Goal: Transaction & Acquisition: Purchase product/service

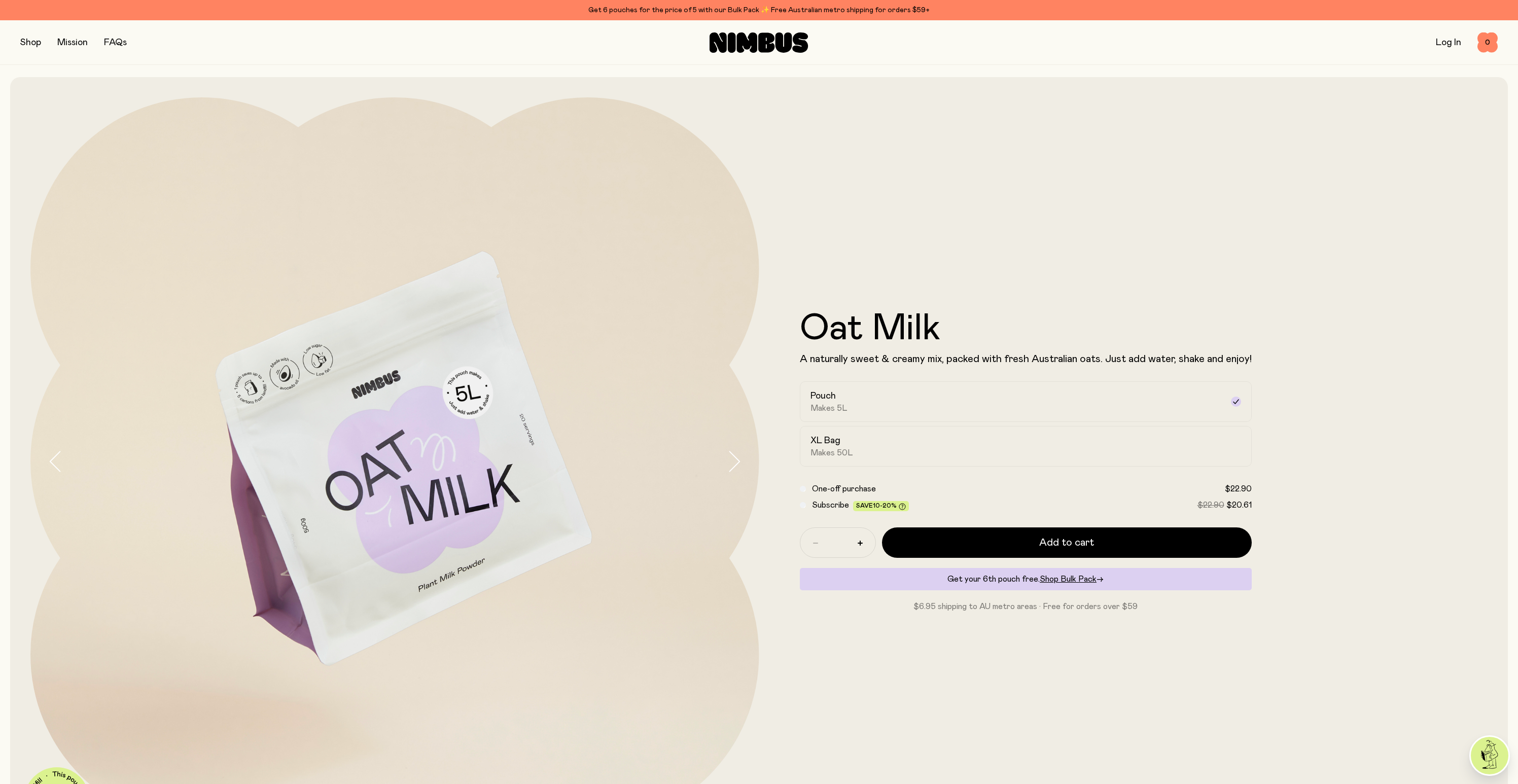
click at [34, 43] on button "button" at bounding box center [30, 43] width 21 height 14
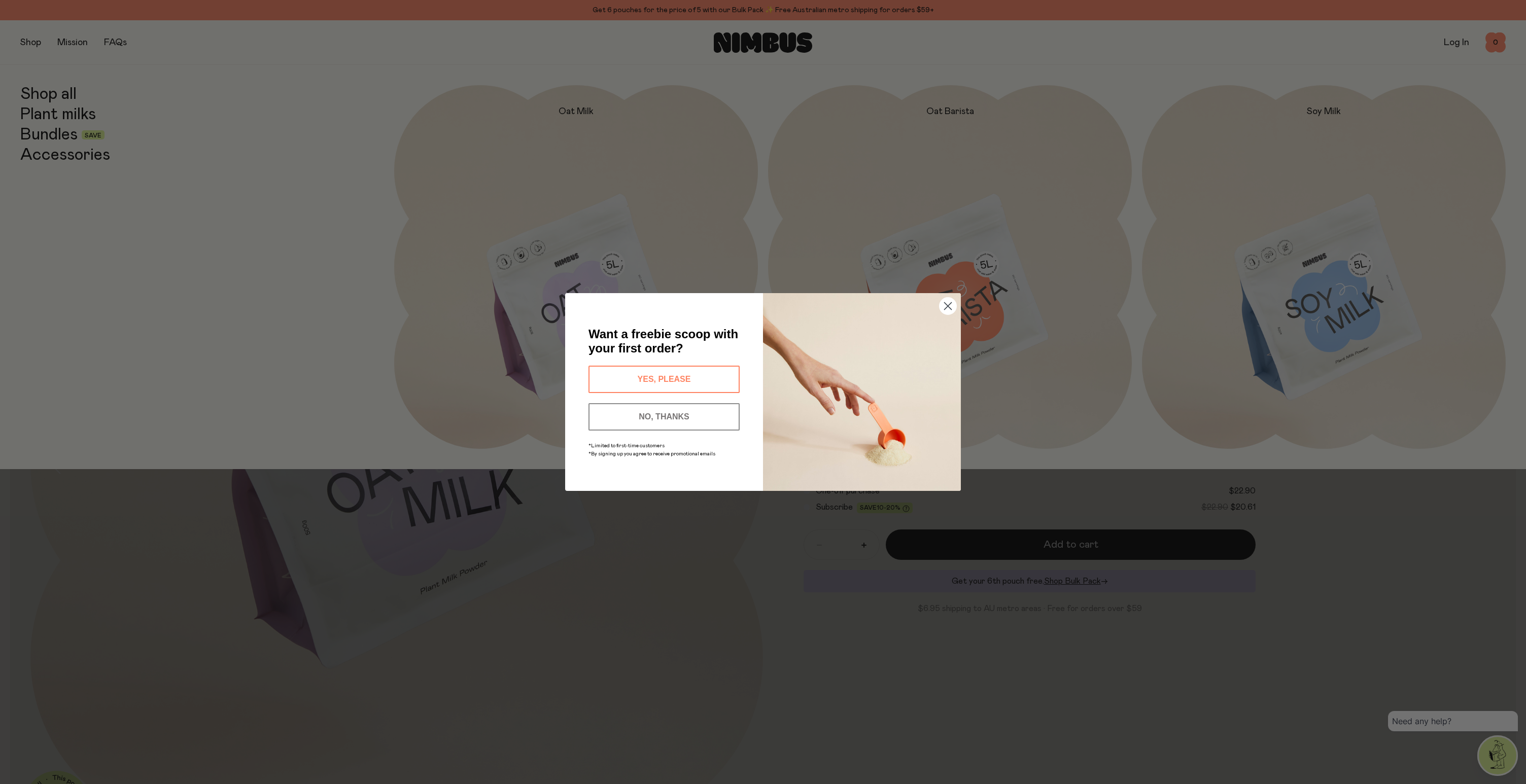
click at [680, 375] on button "YES, PLEASE" at bounding box center [663, 379] width 151 height 27
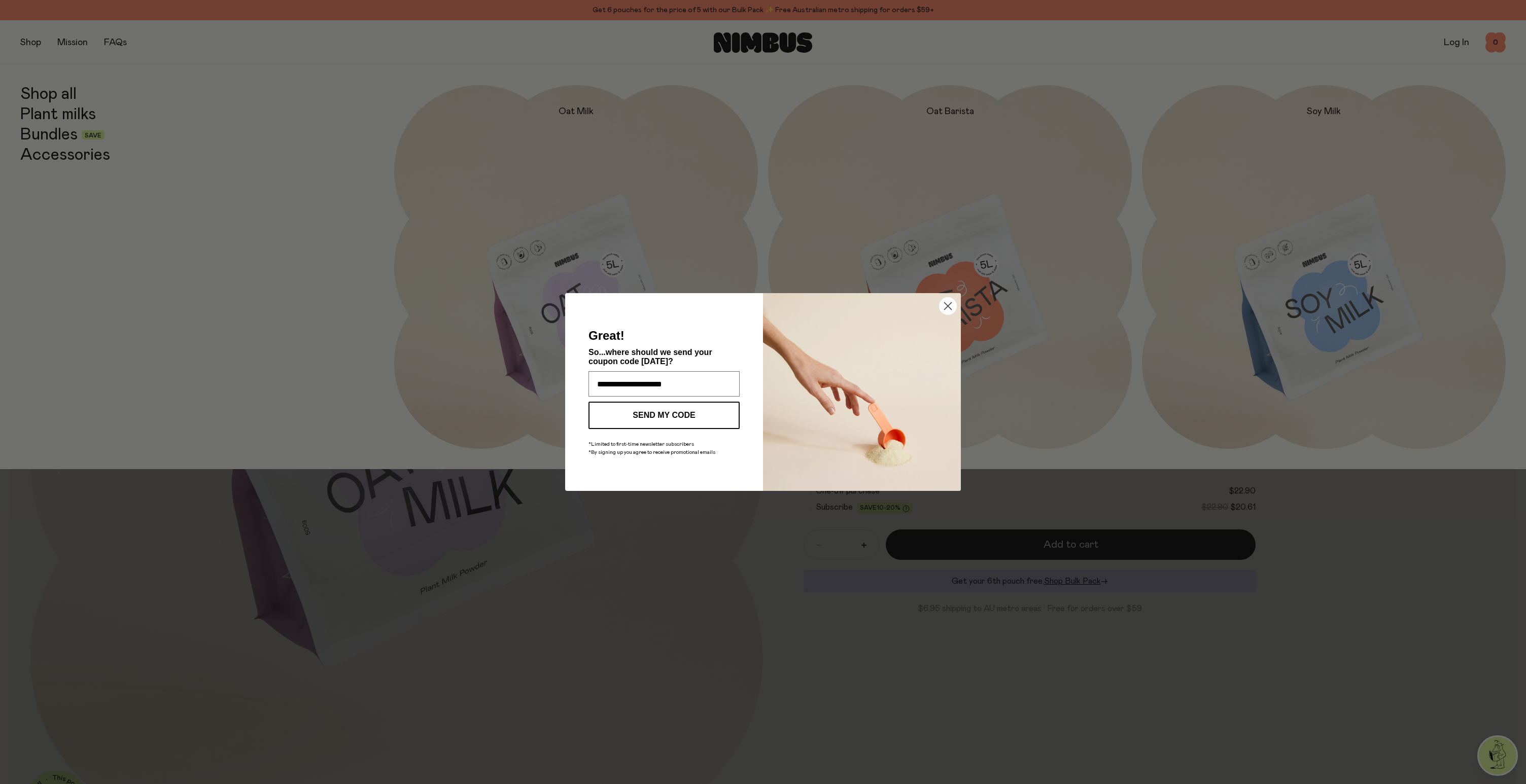
type input "**********"
click at [694, 410] on button "SEND MY CODE" at bounding box center [663, 415] width 151 height 27
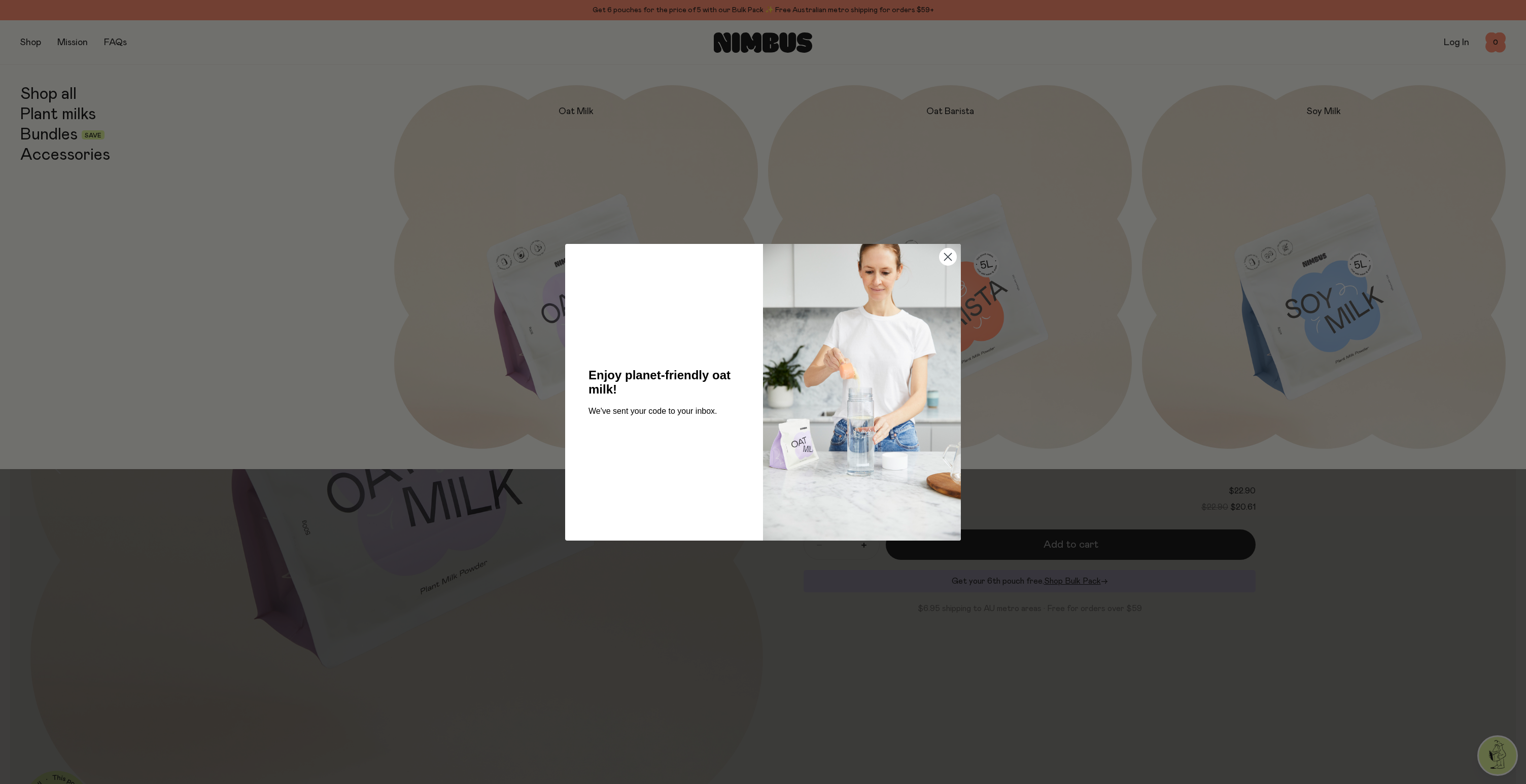
click at [947, 257] on icon "Close dialog" at bounding box center [948, 256] width 7 height 7
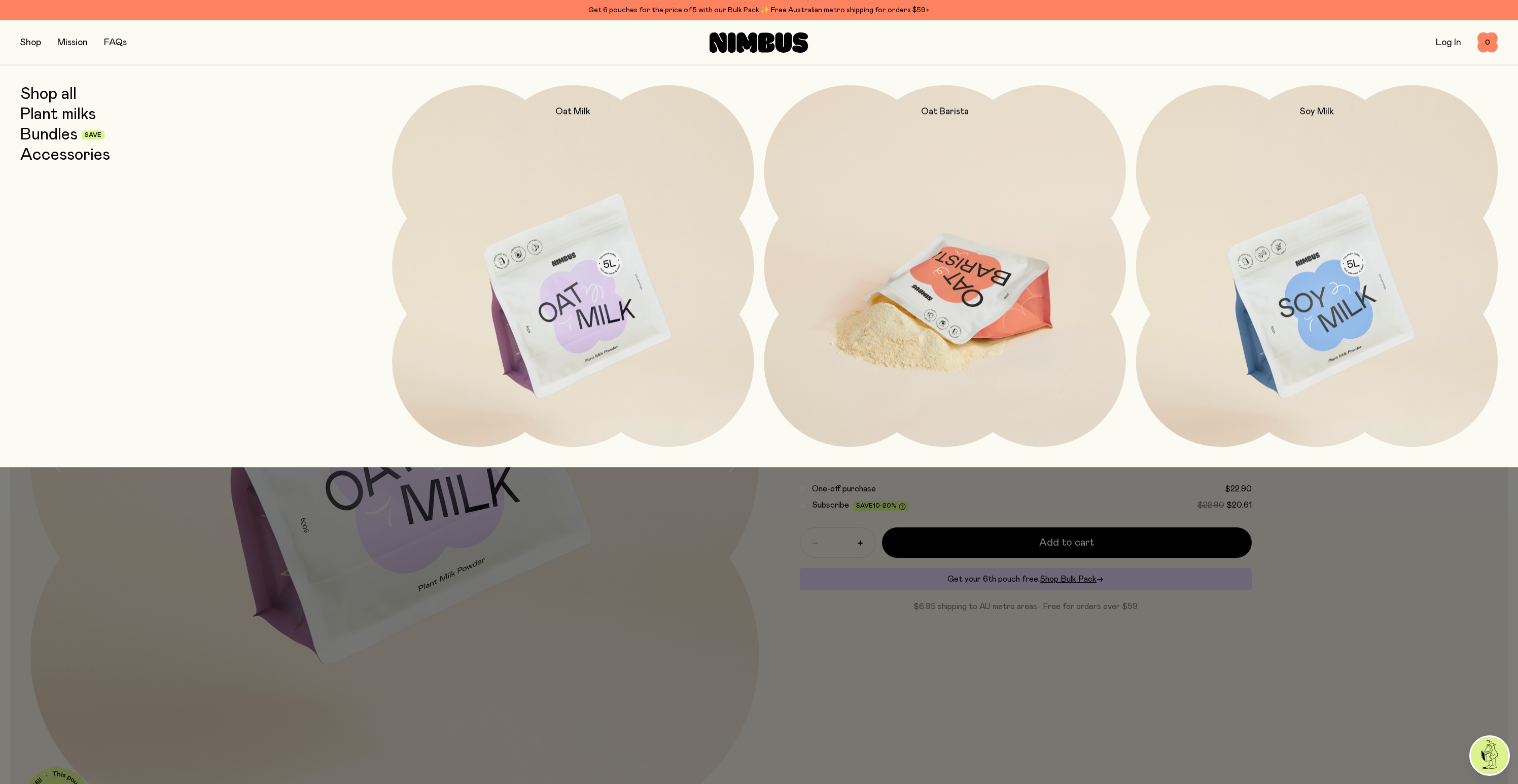
click at [980, 295] on img at bounding box center [945, 298] width 362 height 425
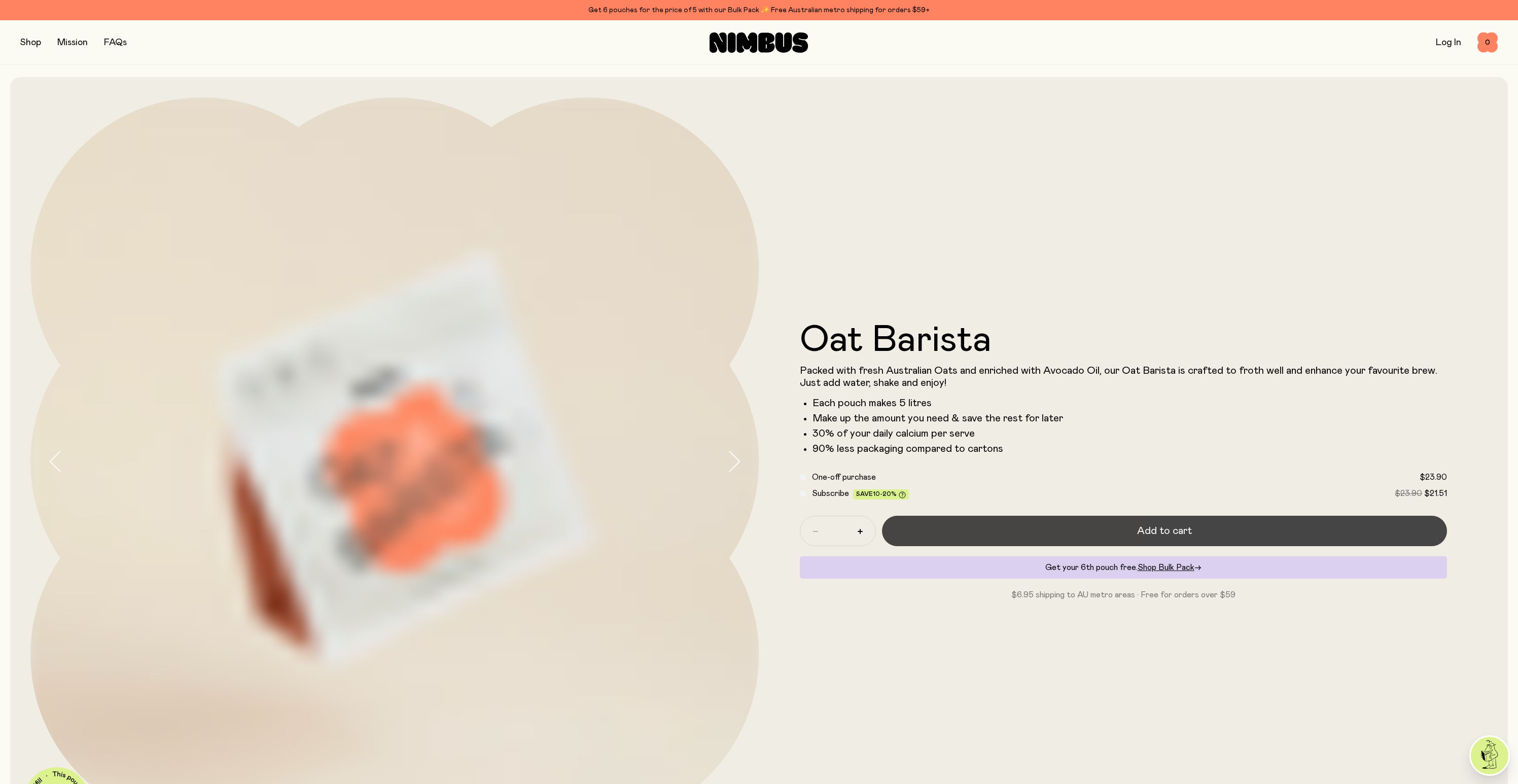
scroll to position [5, 0]
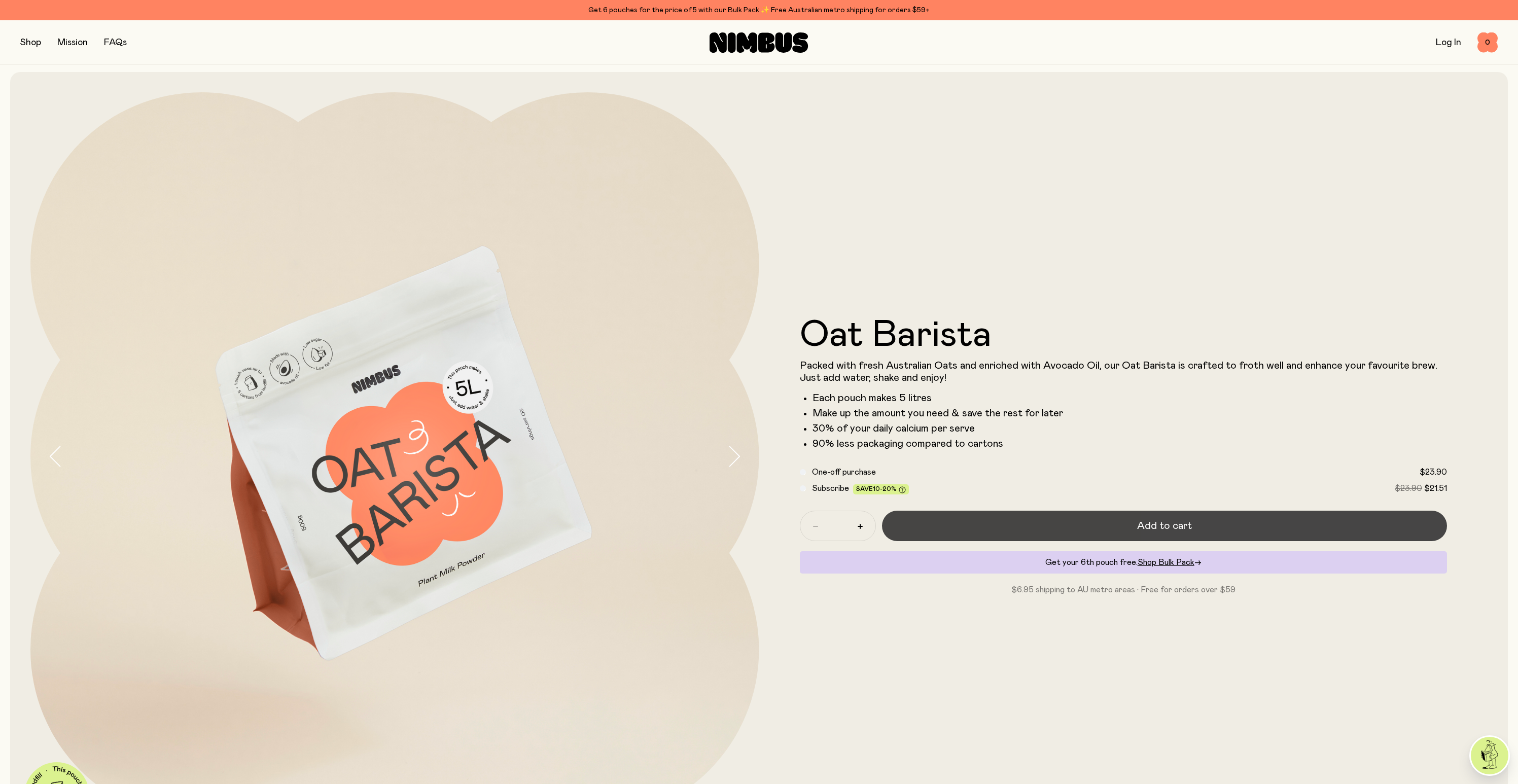
click at [1251, 516] on button "Add to cart" at bounding box center [1164, 525] width 566 height 30
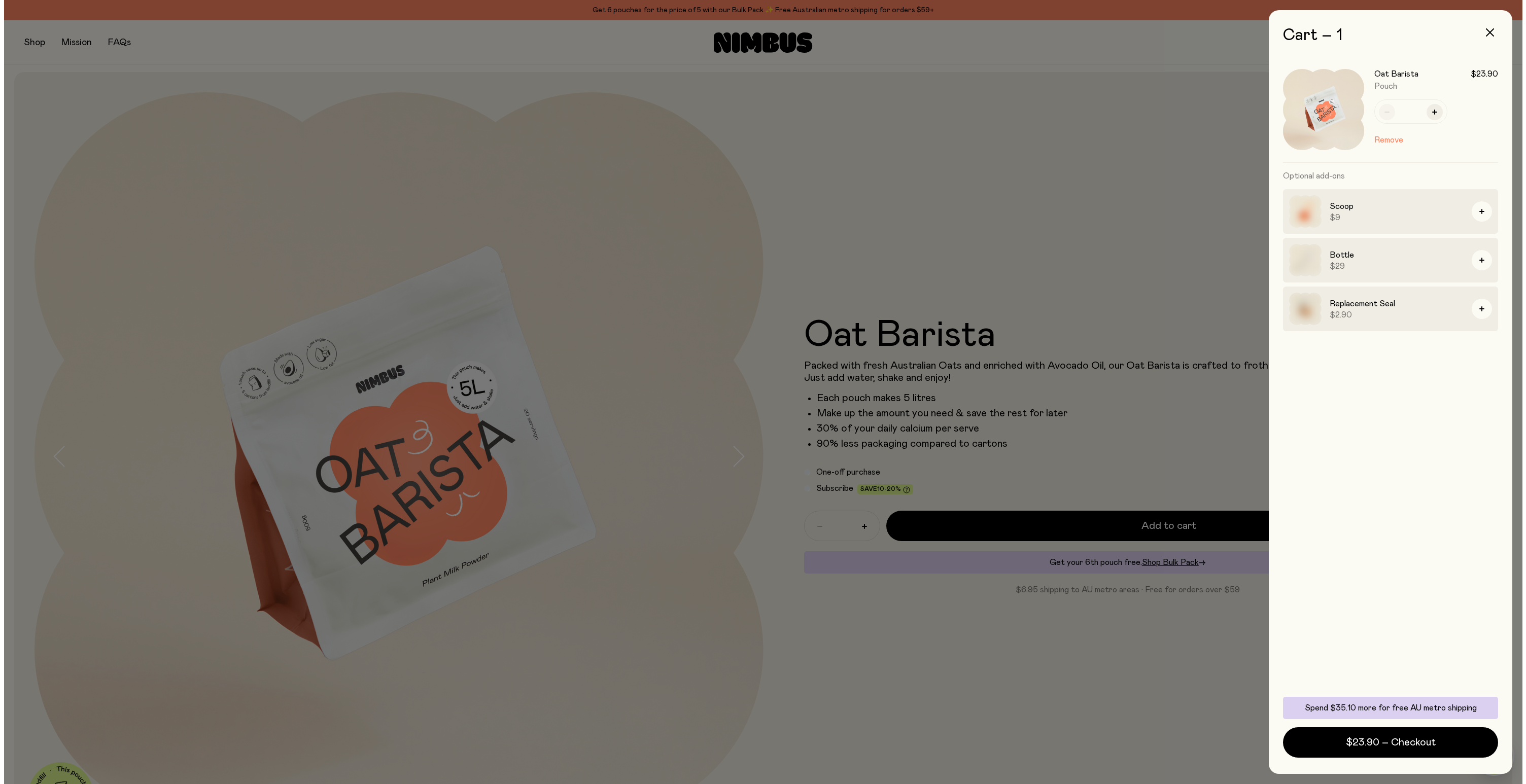
scroll to position [0, 0]
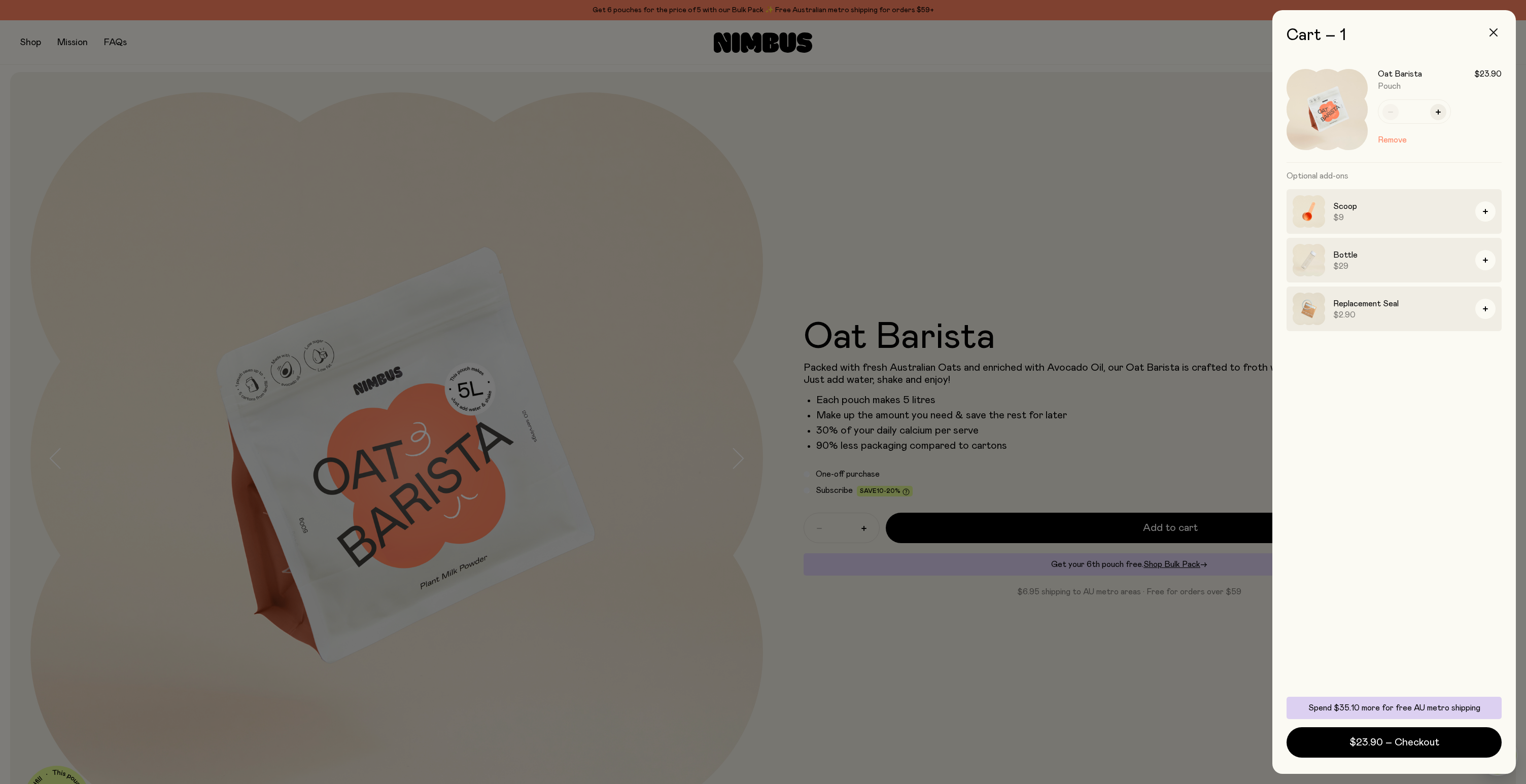
click at [1493, 33] on icon "button" at bounding box center [1493, 33] width 8 height 8
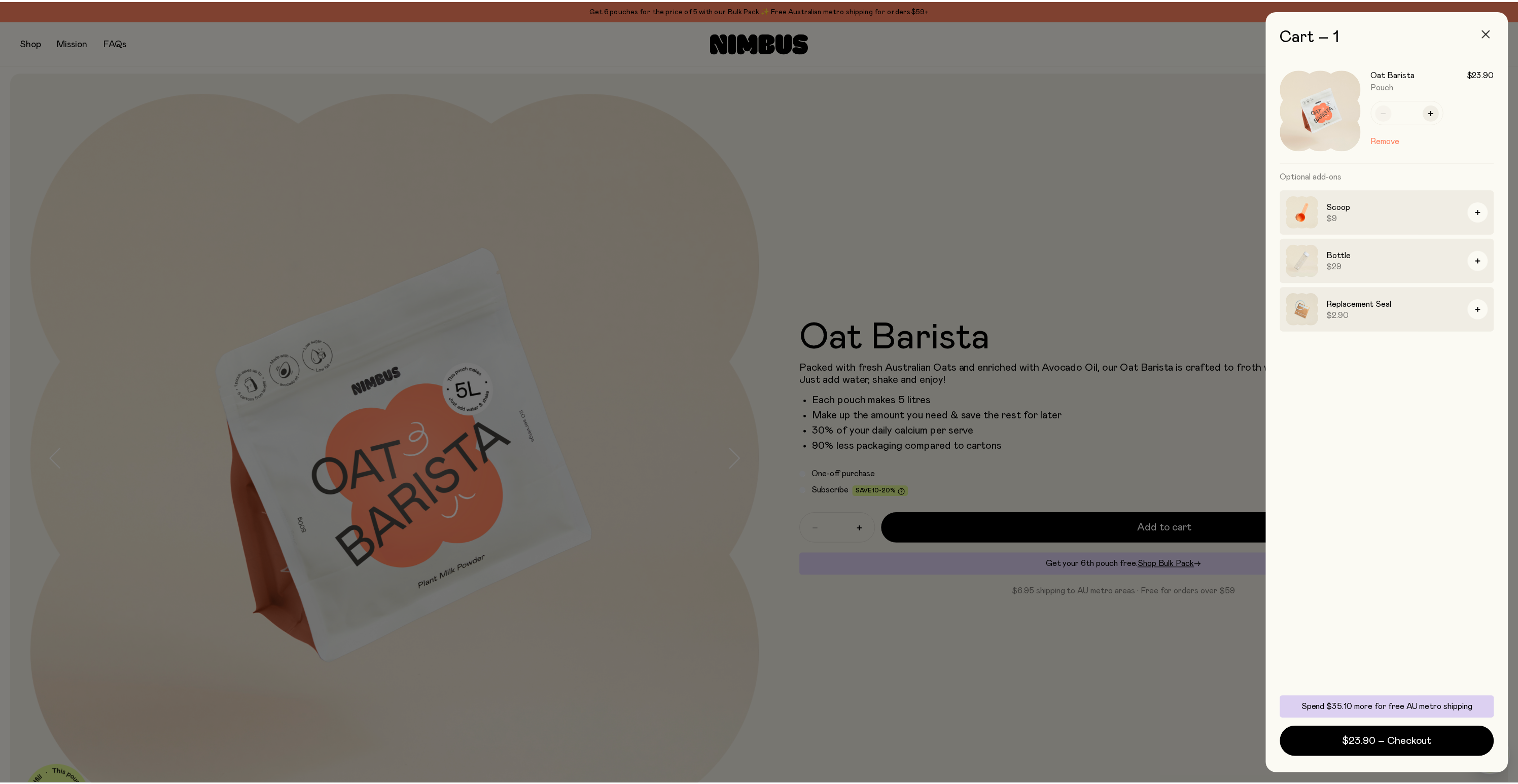
scroll to position [5, 0]
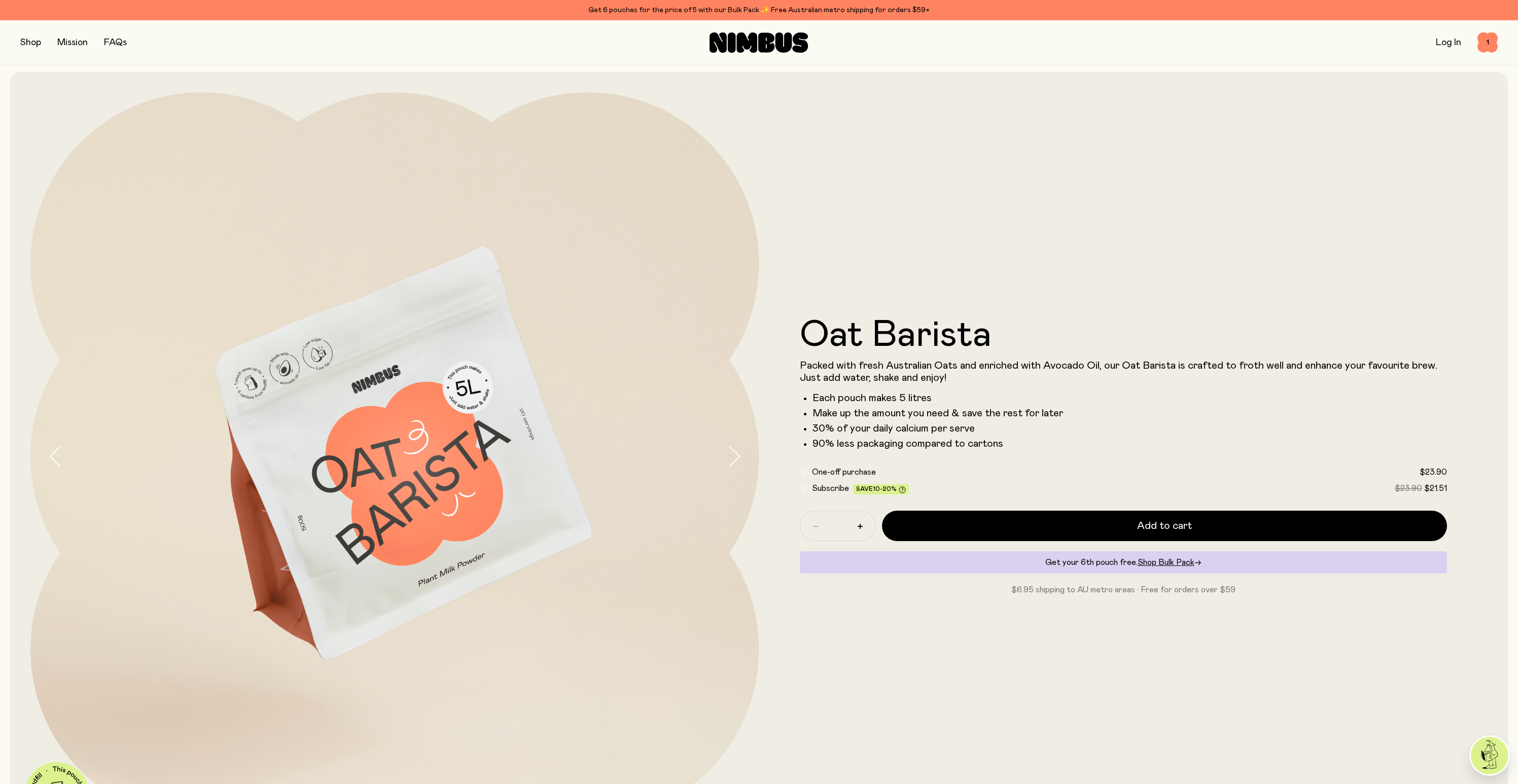
click at [37, 46] on button "button" at bounding box center [30, 43] width 21 height 14
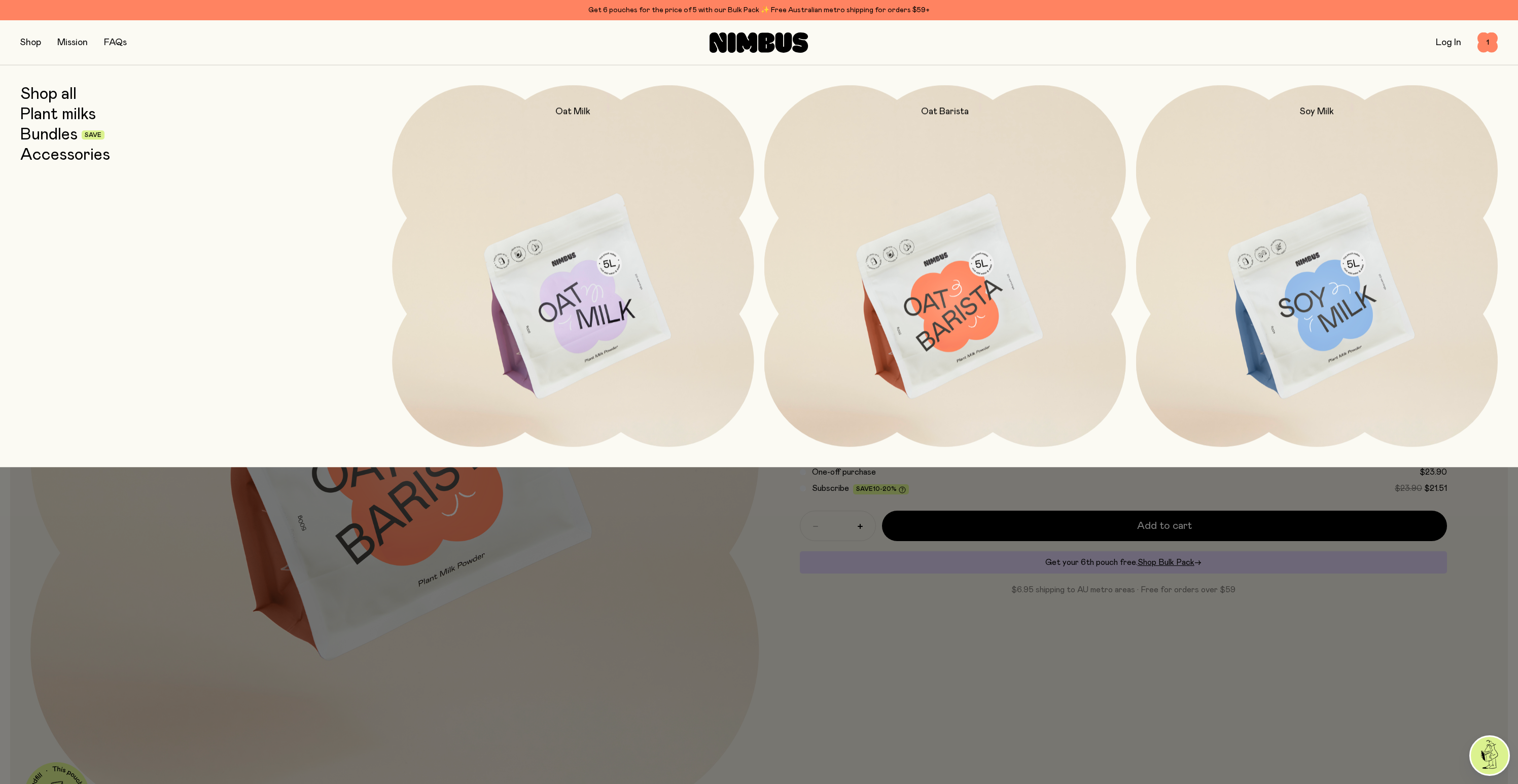
click at [64, 136] on link "Bundles" at bounding box center [49, 134] width 57 height 18
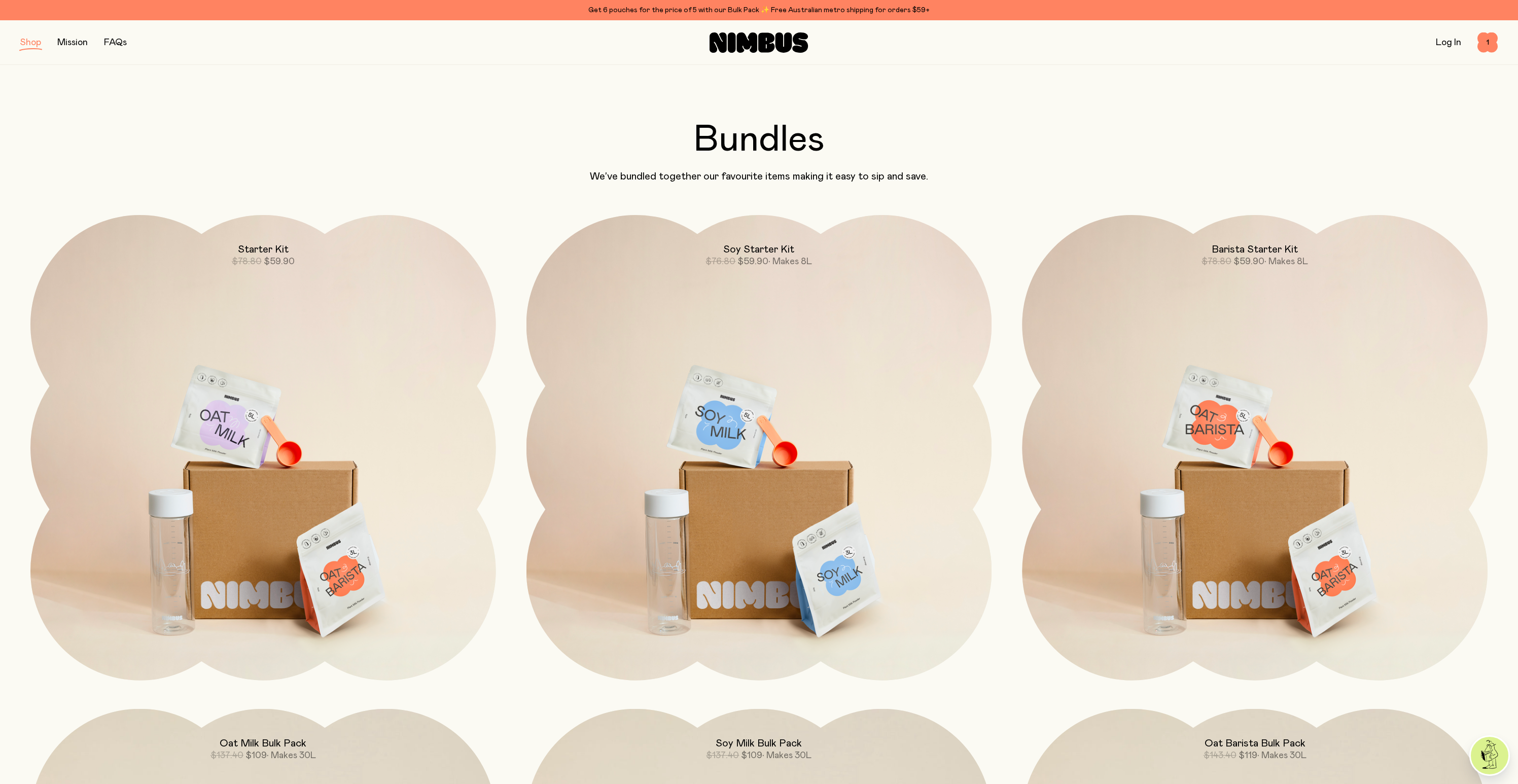
click at [1457, 41] on link "Log In" at bounding box center [1448, 42] width 25 height 9
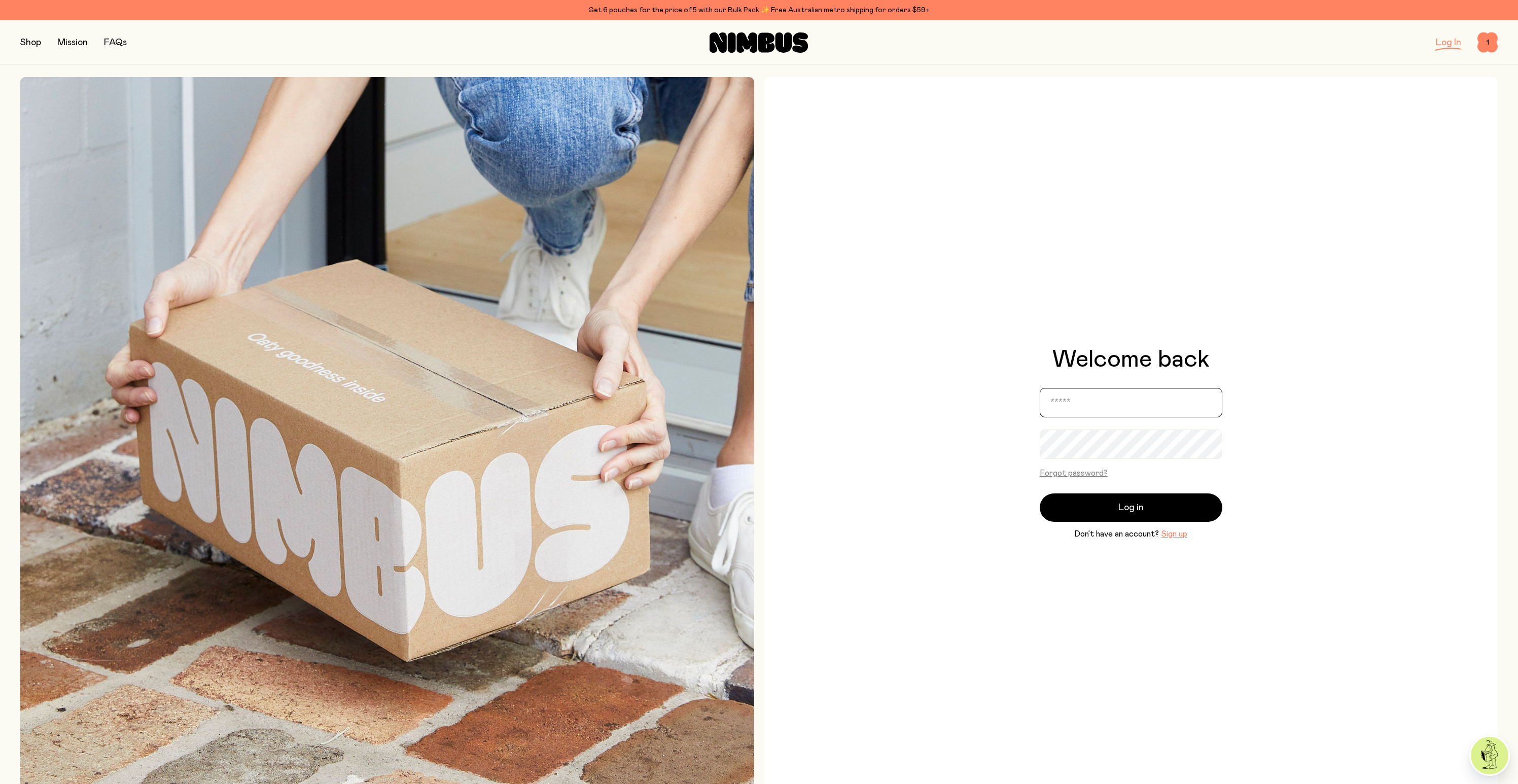
click at [1087, 413] on input "email" at bounding box center [1131, 403] width 182 height 30
click at [1097, 412] on input "email" at bounding box center [1131, 403] width 182 height 30
